Goal: Task Accomplishment & Management: Manage account settings

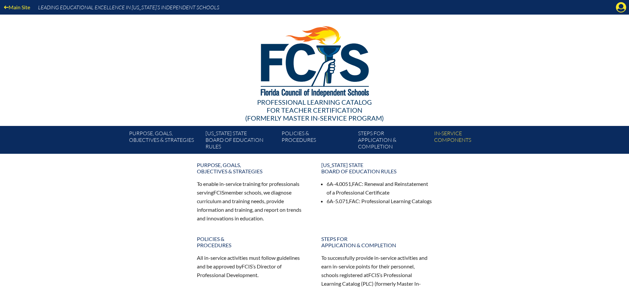
click at [622, 8] on icon "Manage Account" at bounding box center [621, 7] width 11 height 11
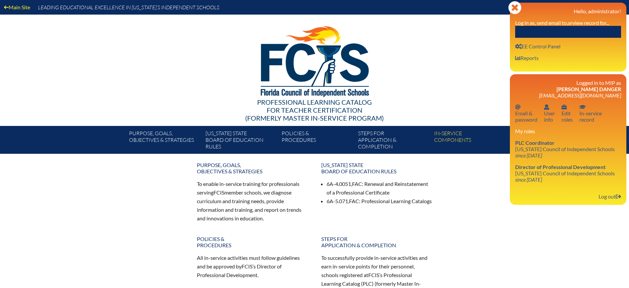
click at [590, 35] on input "text" at bounding box center [569, 32] width 106 height 12
paste input "[PERSON_NAME]"
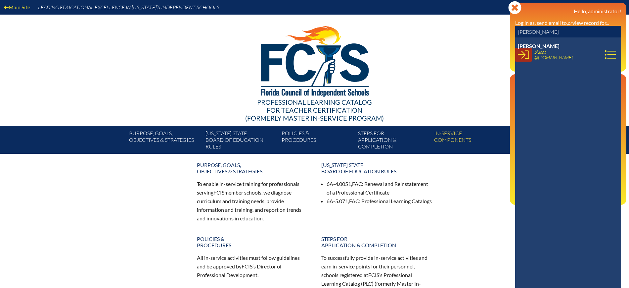
type input "[PERSON_NAME]"
click at [525, 49] on icon at bounding box center [523, 54] width 11 height 11
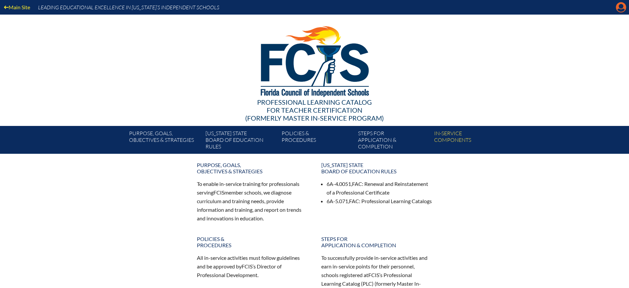
click at [620, 5] on icon "Manage account" at bounding box center [621, 7] width 11 height 11
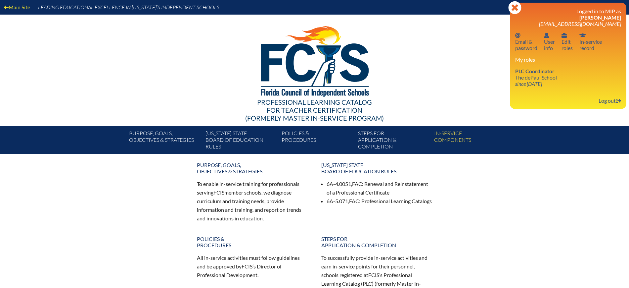
click at [132, 76] on div at bounding box center [314, 60] width 381 height 91
